Goal: Transaction & Acquisition: Purchase product/service

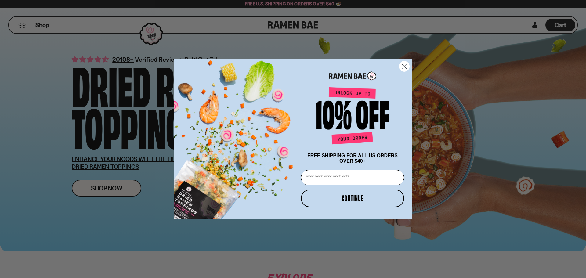
click at [367, 179] on input "Email" at bounding box center [352, 177] width 103 height 15
type input "**********"
click at [365, 203] on button "CONTINUE" at bounding box center [352, 198] width 103 height 18
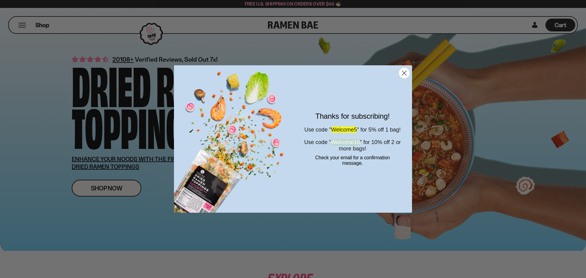
drag, startPoint x: 371, startPoint y: 147, endPoint x: 338, endPoint y: 148, distance: 32.7
click at [338, 145] on span "Welcome10" at bounding box center [345, 142] width 29 height 6
copy span "Welcome10"
click at [403, 74] on icon "Close dialog" at bounding box center [404, 73] width 4 height 4
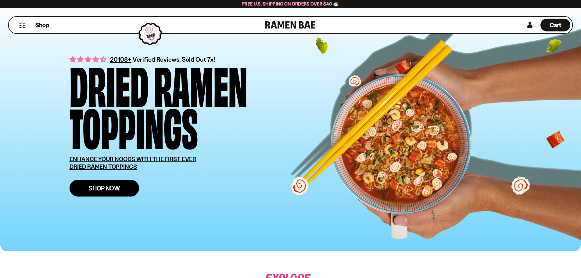
click at [115, 193] on link "Shop Now" at bounding box center [105, 188] width 70 height 17
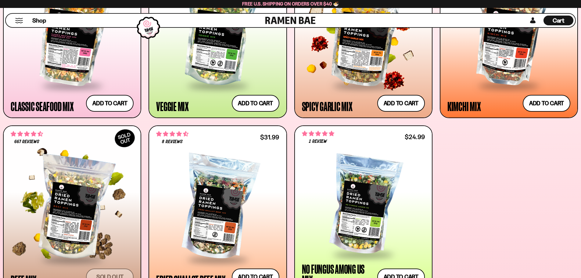
scroll to position [366, 0]
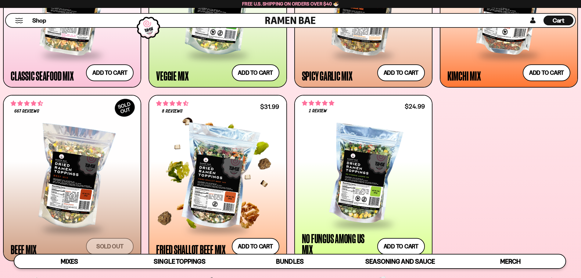
click at [217, 162] on div at bounding box center [217, 178] width 123 height 102
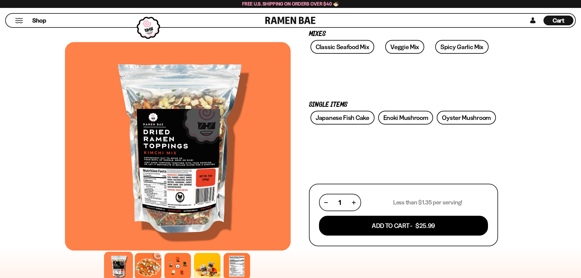
scroll to position [122, 0]
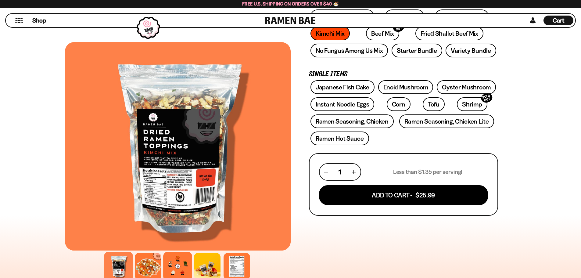
click at [173, 264] on div at bounding box center [177, 266] width 29 height 29
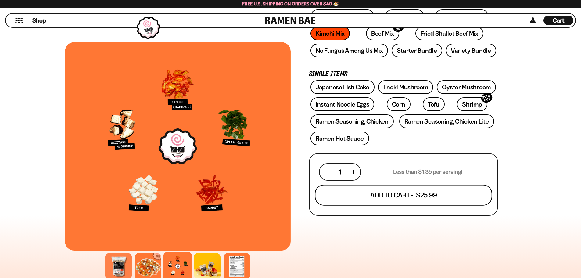
click at [420, 192] on button "Add To Cart - $25.99" at bounding box center [404, 195] width 178 height 21
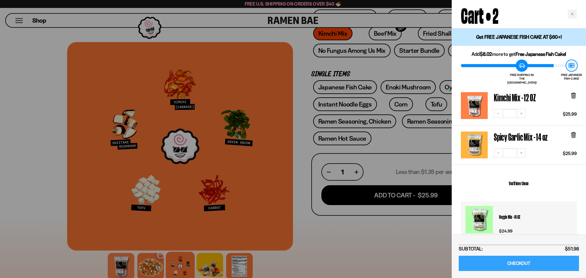
click at [507, 264] on link "CHECKOUT" at bounding box center [519, 264] width 120 height 16
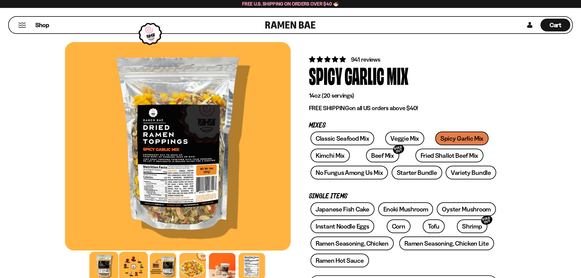
click at [134, 263] on div at bounding box center [133, 266] width 29 height 29
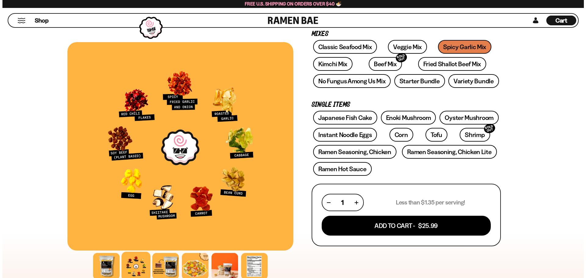
scroll to position [153, 0]
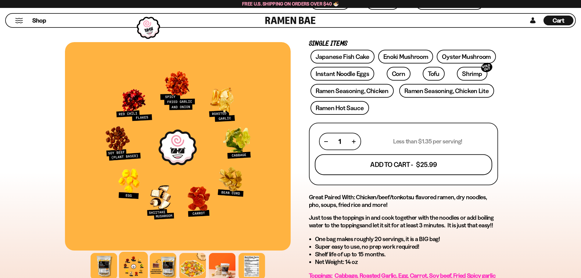
click at [413, 164] on button "Add To Cart - $25.99" at bounding box center [404, 164] width 178 height 21
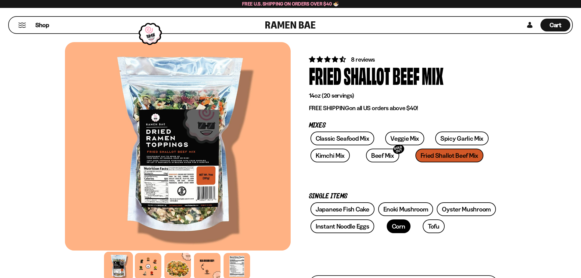
scroll to position [61, 0]
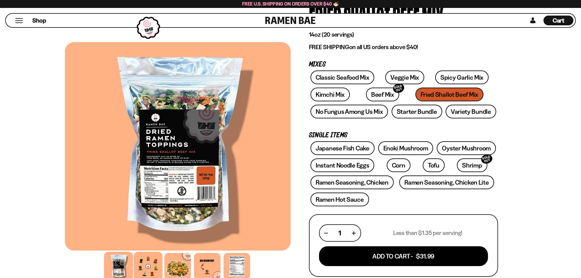
click at [148, 267] on div at bounding box center [148, 266] width 29 height 29
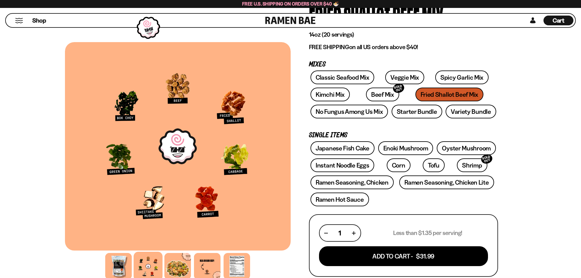
scroll to position [92, 0]
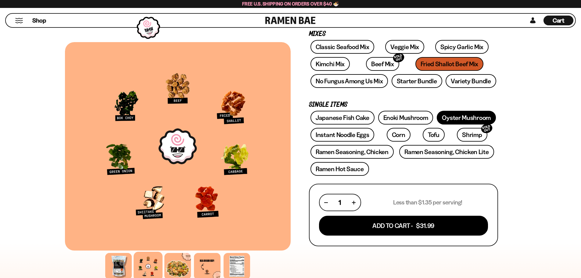
click at [476, 118] on link "Oyster Mushroom" at bounding box center [466, 118] width 59 height 14
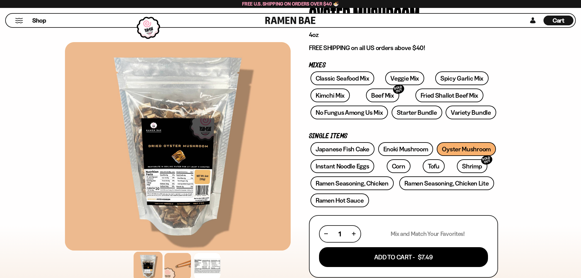
scroll to position [92, 0]
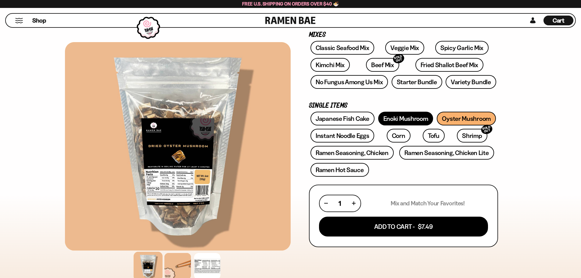
click at [396, 121] on link "Enoki Mushroom" at bounding box center [405, 119] width 55 height 14
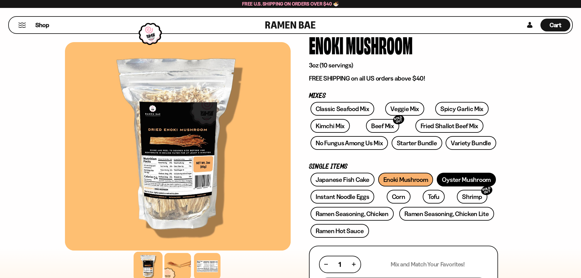
scroll to position [61, 0]
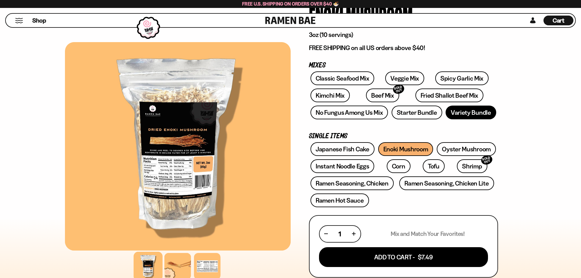
click at [468, 110] on link "Variety Bundle" at bounding box center [471, 113] width 51 height 14
